Goal: Task Accomplishment & Management: Complete application form

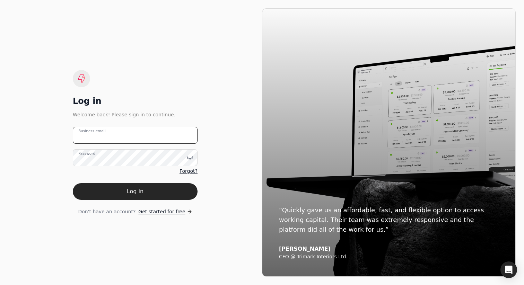
click at [163, 141] on email "Business email" at bounding box center [135, 135] width 125 height 17
type email "[PERSON_NAME][EMAIL_ADDRESS][DOMAIN_NAME]"
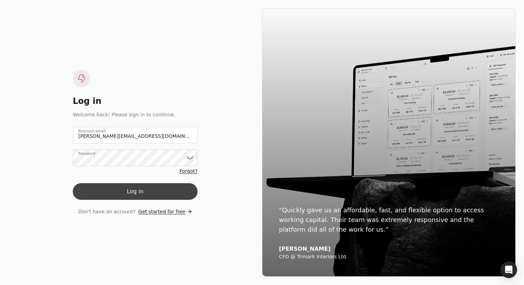
click at [154, 187] on button "Log in" at bounding box center [135, 191] width 125 height 17
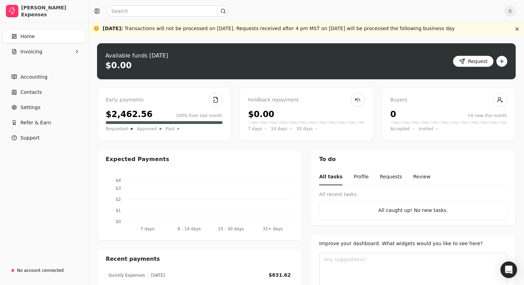
click at [506, 59] on button "button" at bounding box center [502, 61] width 11 height 11
click at [472, 75] on div "Create new invoice" at bounding box center [474, 75] width 64 height 11
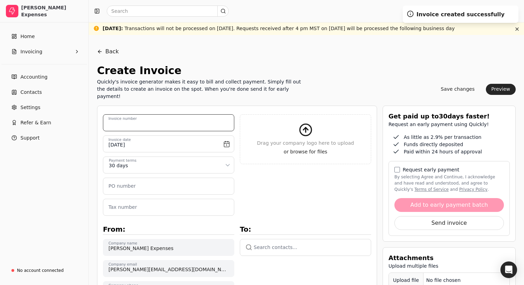
click at [171, 115] on number "Invoice number" at bounding box center [168, 122] width 131 height 17
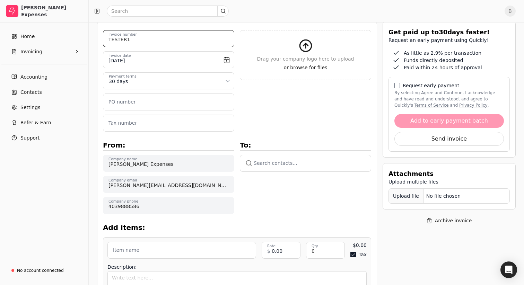
scroll to position [137, 0]
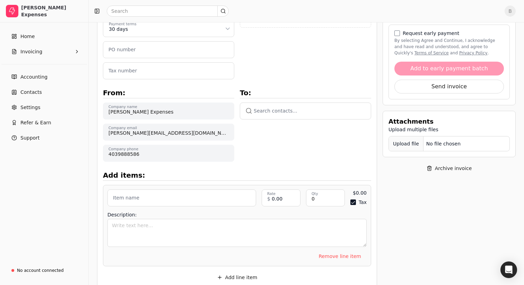
type number "TESTER1"
click at [284, 105] on button "button" at bounding box center [305, 111] width 131 height 17
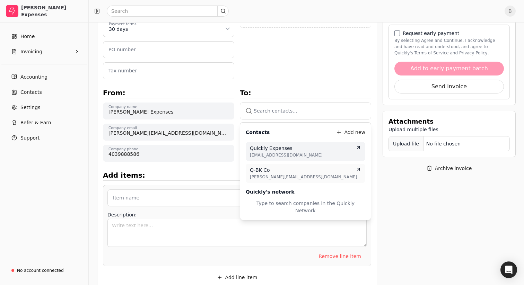
click at [270, 145] on span "Quickly Expenses" at bounding box center [271, 148] width 43 height 7
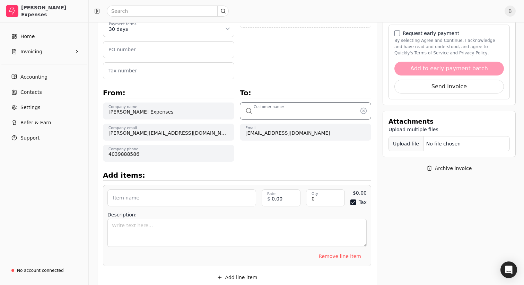
type input "Quickly Expenses"
click at [178, 191] on input "Item name" at bounding box center [181, 198] width 149 height 17
type input "Test"
type input "100.00"
type input "1"
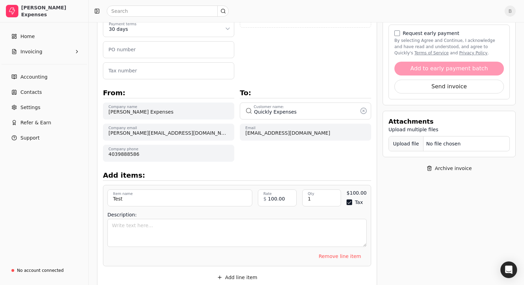
click at [351, 200] on button "Tax" at bounding box center [350, 203] width 6 height 6
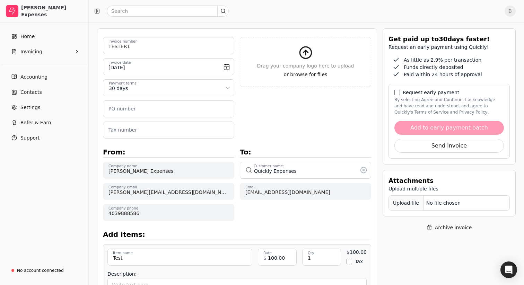
scroll to position [0, 0]
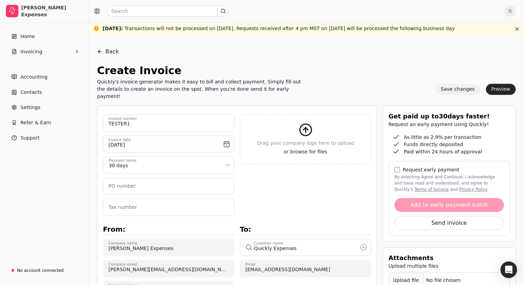
click at [454, 87] on button "Save changes" at bounding box center [458, 89] width 45 height 11
click at [503, 84] on button "Preview" at bounding box center [501, 89] width 30 height 11
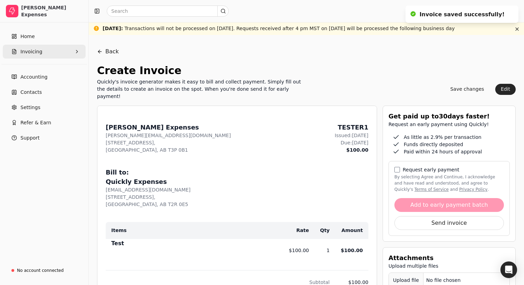
click at [45, 49] on button "Invoicing" at bounding box center [44, 52] width 83 height 14
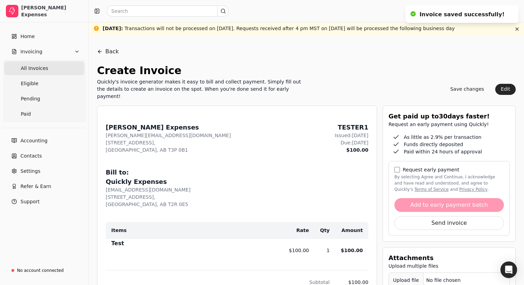
click at [45, 68] on span "All Invoices" at bounding box center [34, 68] width 27 height 7
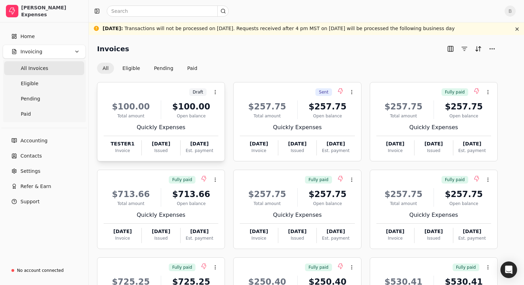
click at [170, 120] on div "$100.00 Total amount $100.00 Open balance Quickly Expenses TESTER1 Invoice [DAT…" at bounding box center [161, 125] width 115 height 59
click at [215, 42] on div "Invoices All Eligible Pending Paid Draft Context Menu Button $100.00 Total amou…" at bounding box center [307, 205] width 436 height 341
click at [133, 64] on button "Eligible" at bounding box center [131, 68] width 29 height 11
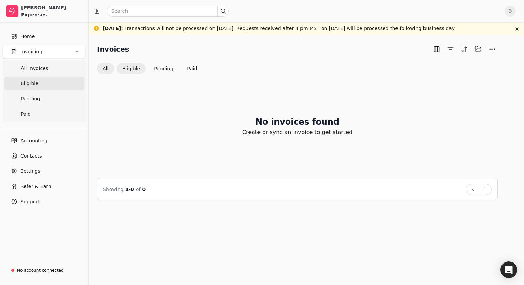
click at [107, 70] on button "All" at bounding box center [105, 68] width 17 height 11
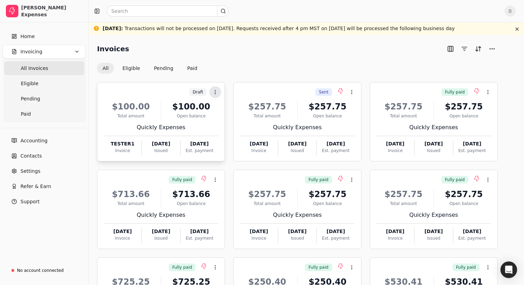
click at [218, 92] on button "Context Menu Button" at bounding box center [215, 92] width 12 height 12
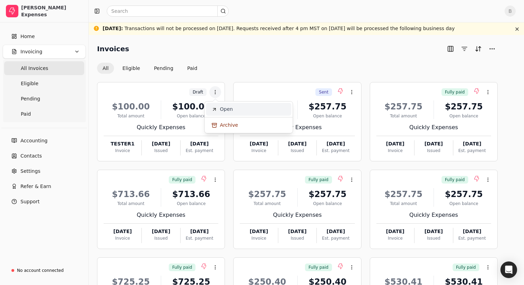
click at [229, 109] on span "Open" at bounding box center [226, 109] width 13 height 7
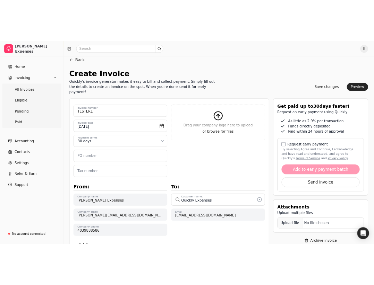
scroll to position [44, 0]
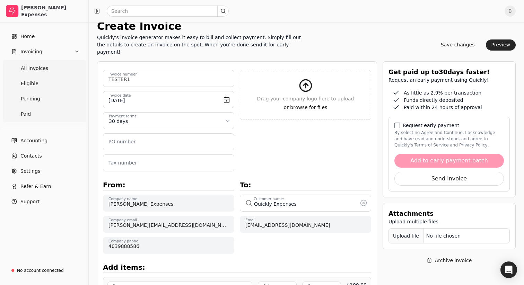
click at [422, 123] on label "Request early payment" at bounding box center [431, 125] width 57 height 5
click at [400, 123] on button "By selecting Agree and Continue, I acknowledge and have read and understood, an…" at bounding box center [398, 126] width 6 height 6
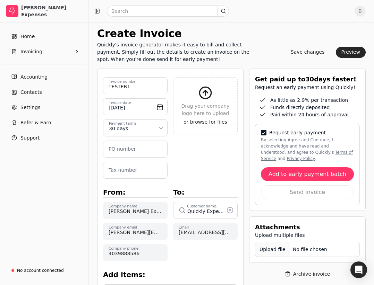
click at [300, 19] on div "B" at bounding box center [231, 11] width 285 height 22
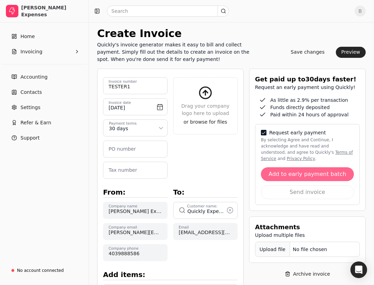
click at [313, 174] on button "Add to early payment batch" at bounding box center [307, 174] width 93 height 14
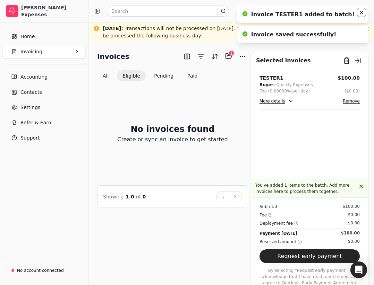
click at [361, 12] on icon "Notifications (F8)" at bounding box center [361, 12] width 3 height 3
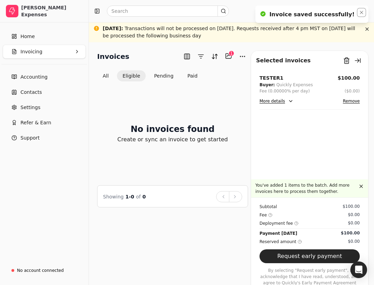
click at [361, 12] on icon "Notifications (F8)" at bounding box center [361, 12] width 3 height 3
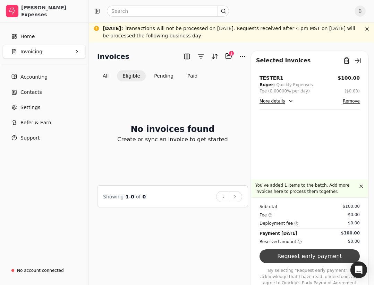
click at [305, 256] on button "Request early payment" at bounding box center [309, 257] width 100 height 14
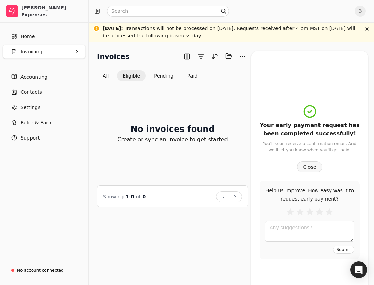
click at [308, 169] on button "Close" at bounding box center [309, 167] width 25 height 11
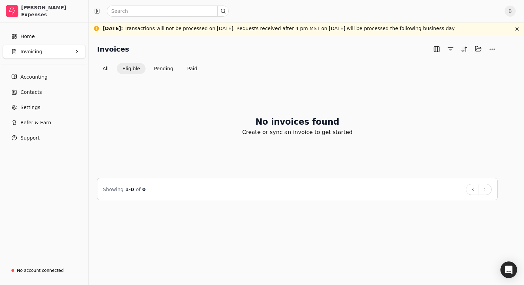
click at [224, 77] on div "No invoices found Create or sync an invoice to get started Showing 1 - 0 of 0 B…" at bounding box center [297, 137] width 401 height 126
click at [159, 66] on button "Pending" at bounding box center [163, 68] width 31 height 11
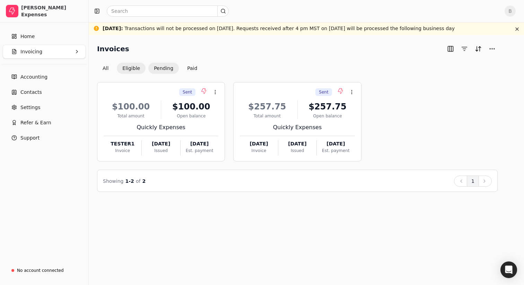
click at [134, 68] on button "Eligible" at bounding box center [131, 68] width 29 height 11
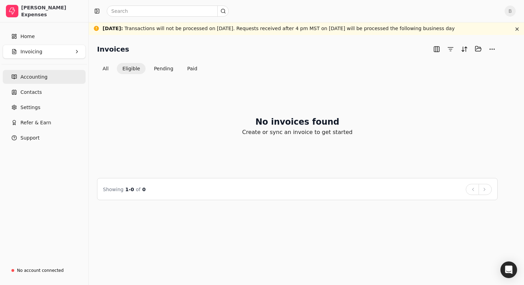
click at [41, 74] on span "Accounting" at bounding box center [33, 77] width 27 height 7
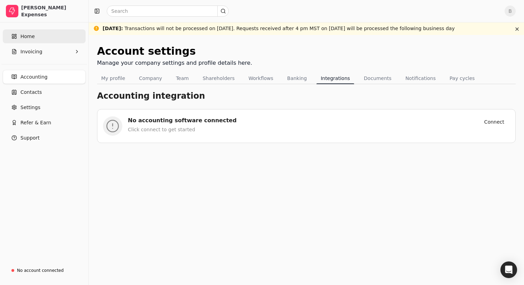
click at [44, 38] on link "Home" at bounding box center [44, 36] width 83 height 14
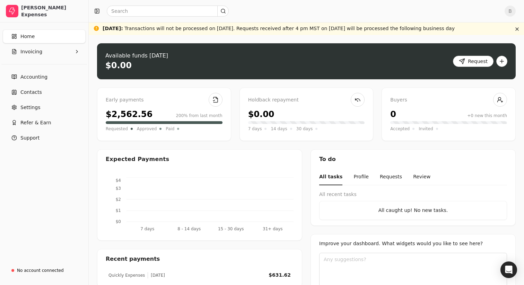
click at [513, 9] on span "B" at bounding box center [510, 11] width 11 height 11
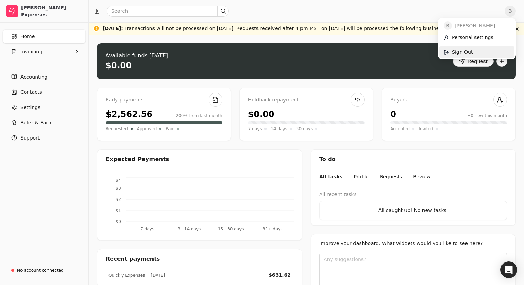
click at [475, 51] on link "Sign Out" at bounding box center [477, 51] width 75 height 11
